Goal: Task Accomplishment & Management: Manage account settings

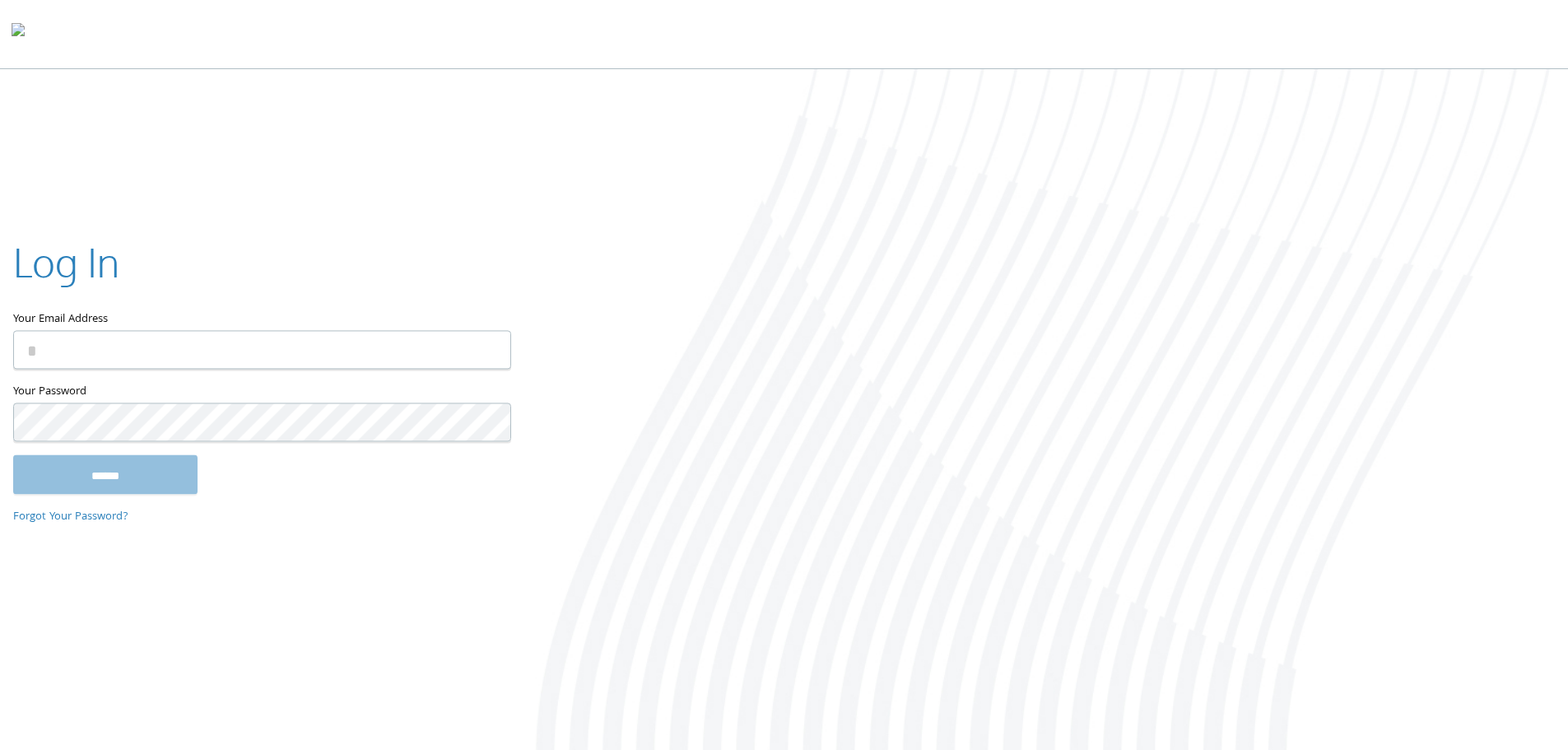
type input "**********"
drag, startPoint x: 242, startPoint y: 657, endPoint x: 137, endPoint y: 499, distance: 189.7
click at [236, 628] on div "**********" at bounding box center [784, 410] width 1568 height 684
click at [101, 462] on input "******" at bounding box center [105, 474] width 185 height 39
